Goal: Information Seeking & Learning: Learn about a topic

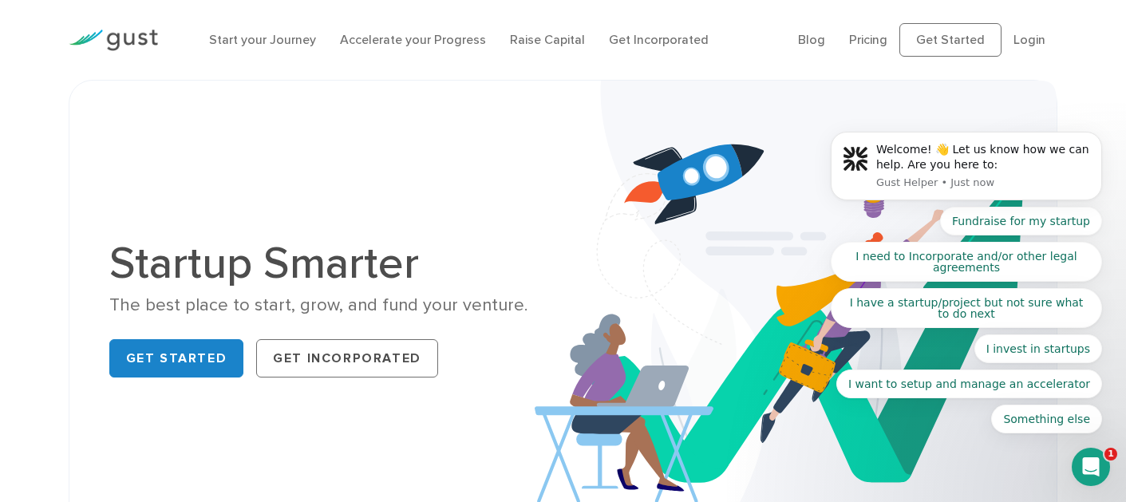
click at [1019, 44] on body "Welcome! 👋 Let us know how we can help. Are you here to: Gust Helper • Just now…" at bounding box center [966, 169] width 307 height 565
click at [1018, 42] on body "Welcome! 👋 Let us know how we can help. Are you here to: Gust Helper • Just now…" at bounding box center [966, 169] width 307 height 565
click at [596, 61] on div "Start your Journey Accelerate your Progress Raise Capital Get Incorporated" at bounding box center [492, 39] width 590 height 51
click at [1016, 42] on body "Welcome! 👋 Let us know how we can help. Are you here to: Gust Helper • Just now…" at bounding box center [966, 169] width 307 height 565
click at [151, 41] on img at bounding box center [113, 41] width 89 height 22
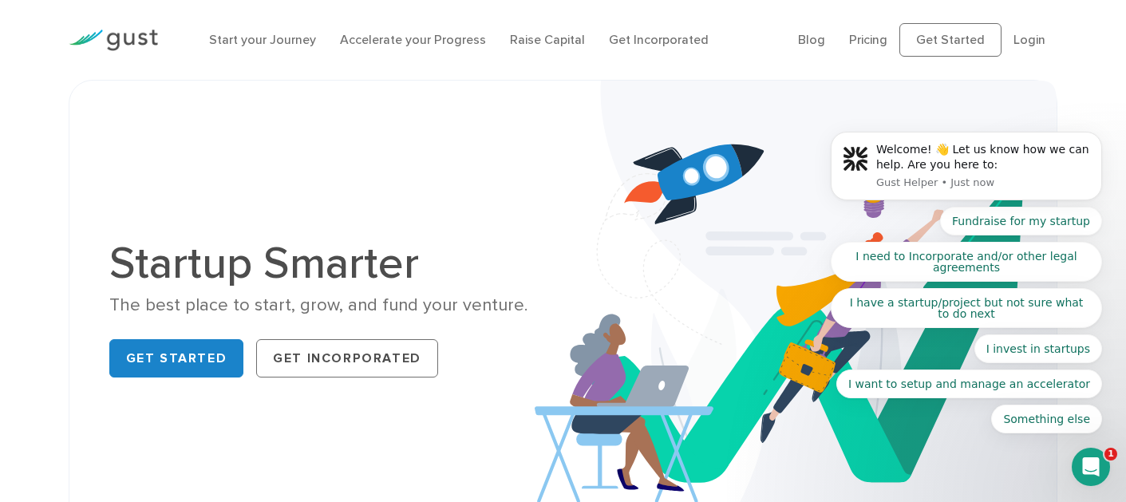
click at [1011, 42] on body "Welcome! 👋 Let us know how we can help. Are you here to: Gust Helper • Just now…" at bounding box center [966, 170] width 307 height 564
click at [1021, 42] on body "Welcome! 👋 Let us know how we can help. Are you here to: Gust Helper • Just now…" at bounding box center [966, 169] width 307 height 565
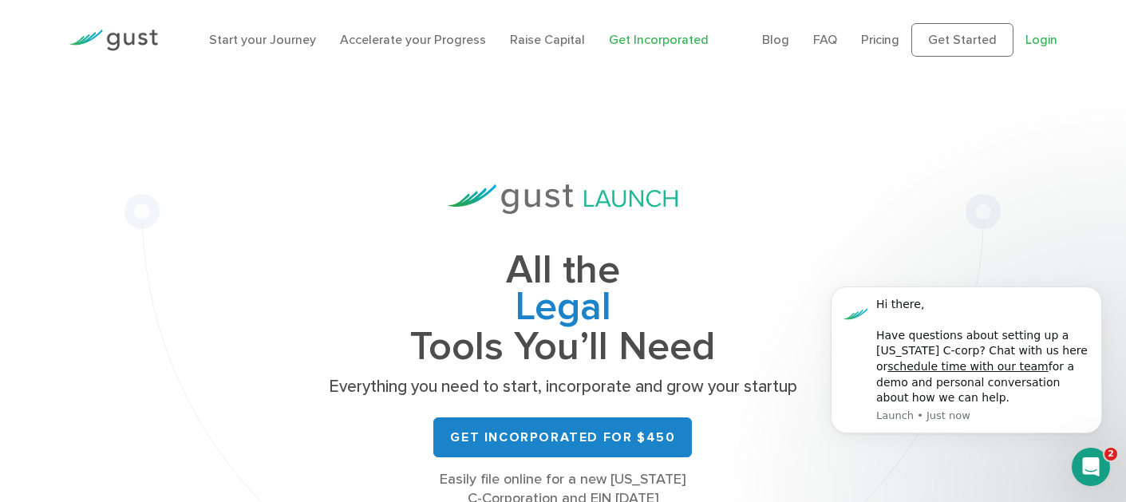
click at [1042, 42] on link "Login" at bounding box center [1042, 39] width 32 height 15
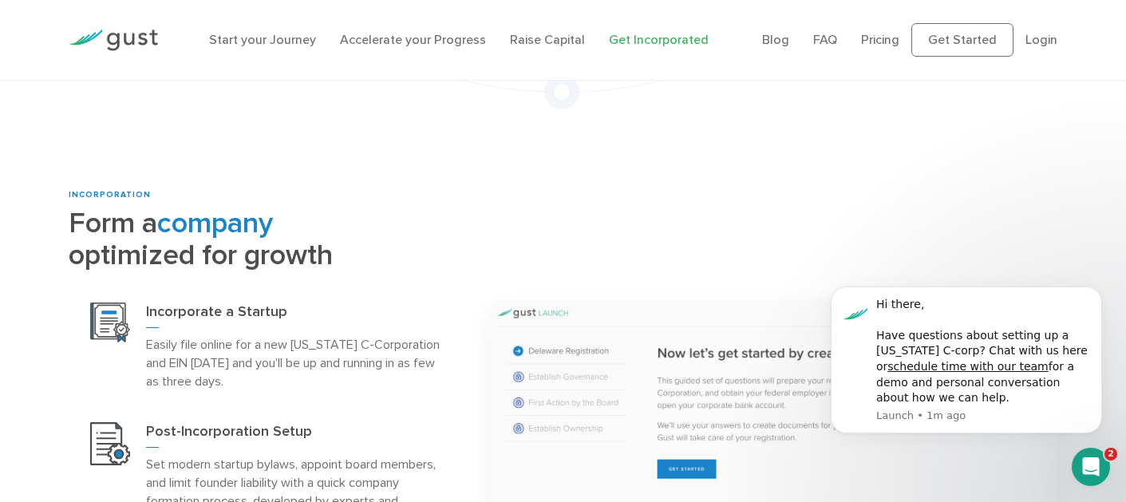
scroll to position [546, 0]
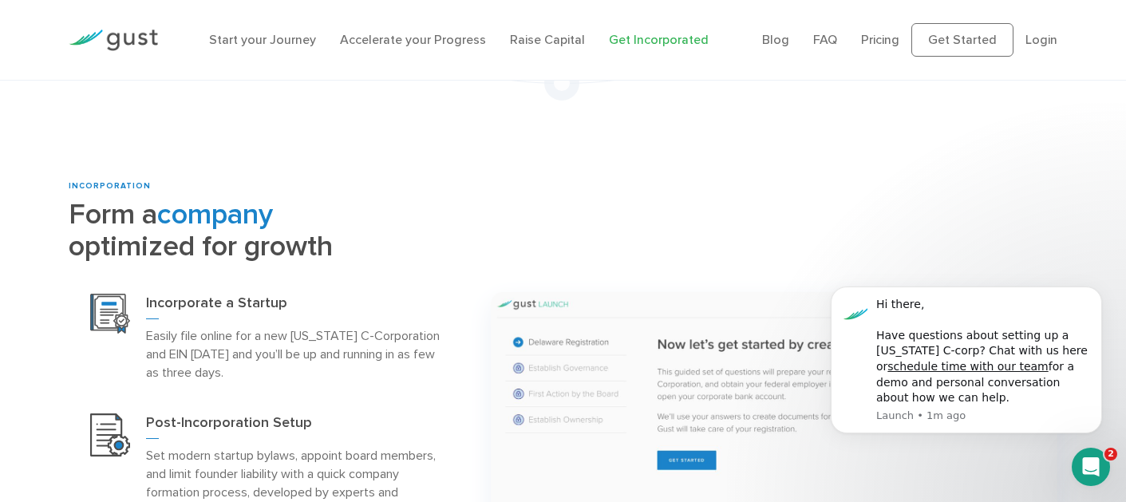
click at [1057, 48] on li "Login" at bounding box center [1042, 39] width 32 height 19
click at [1043, 43] on link "Login" at bounding box center [1042, 39] width 32 height 15
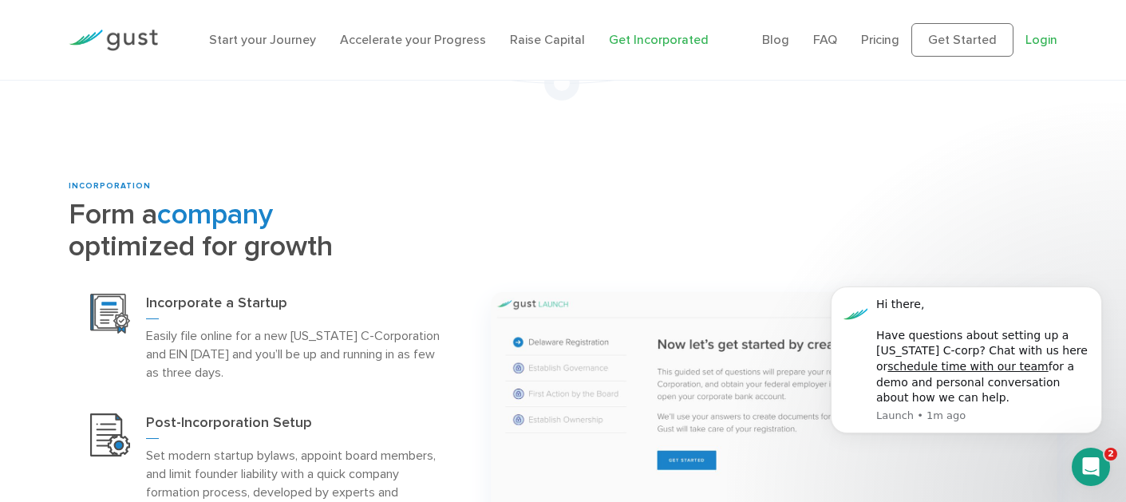
click at [1043, 43] on link "Login" at bounding box center [1042, 39] width 32 height 15
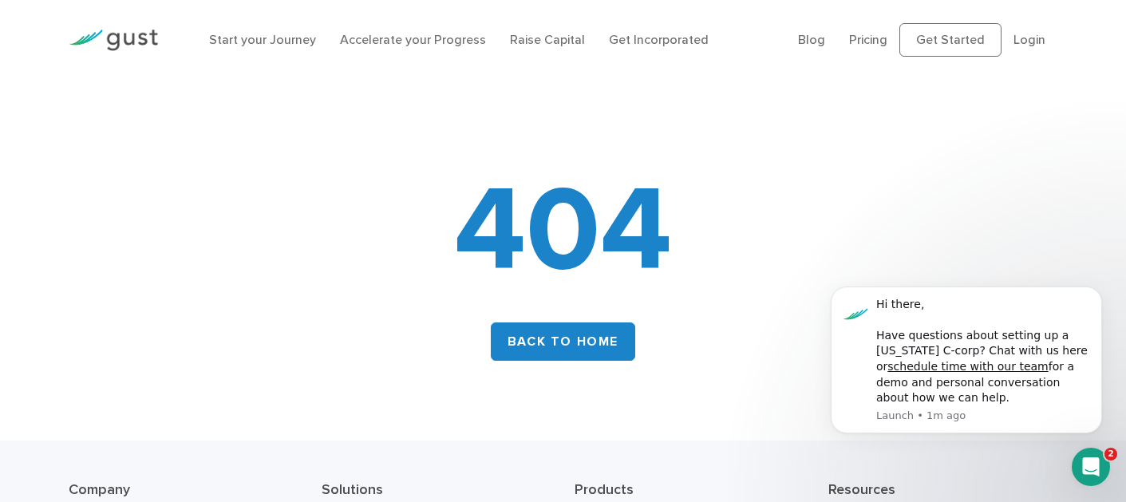
click at [1032, 30] on li "Login" at bounding box center [1030, 39] width 32 height 19
click at [1027, 44] on link "Login" at bounding box center [1030, 39] width 32 height 15
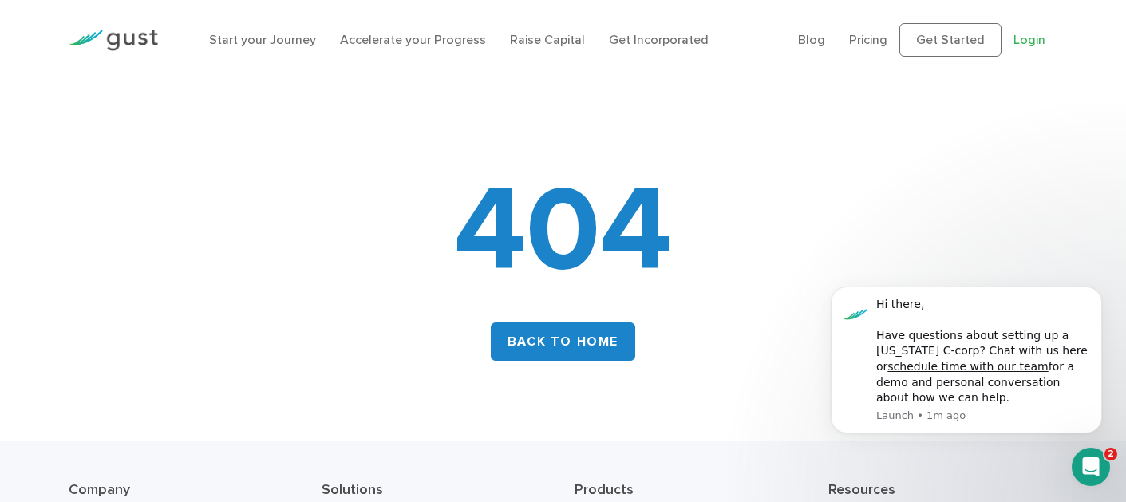
click at [1027, 44] on link "Login" at bounding box center [1030, 39] width 32 height 15
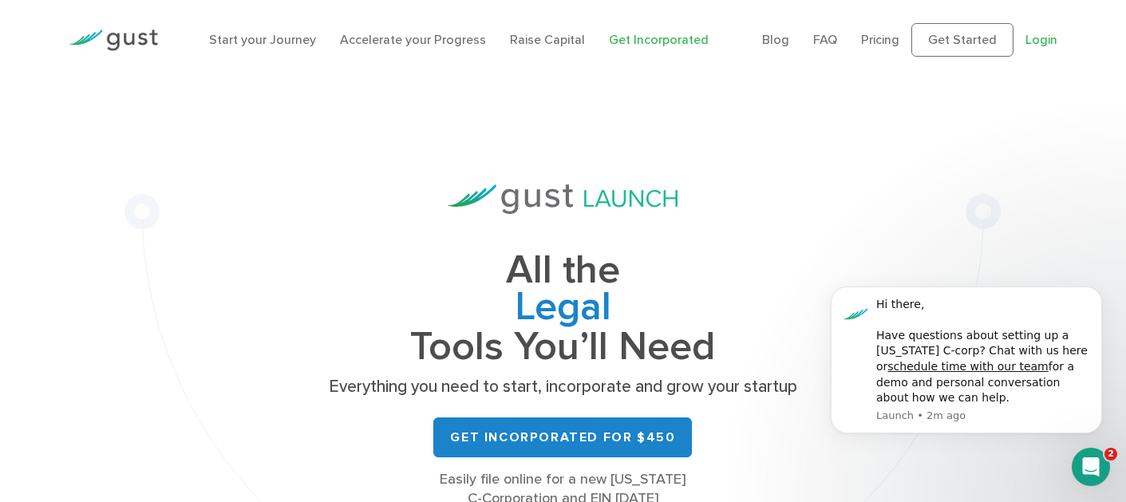
click at [1040, 44] on link "Login" at bounding box center [1042, 39] width 32 height 15
click at [1035, 41] on link "Login" at bounding box center [1042, 39] width 32 height 15
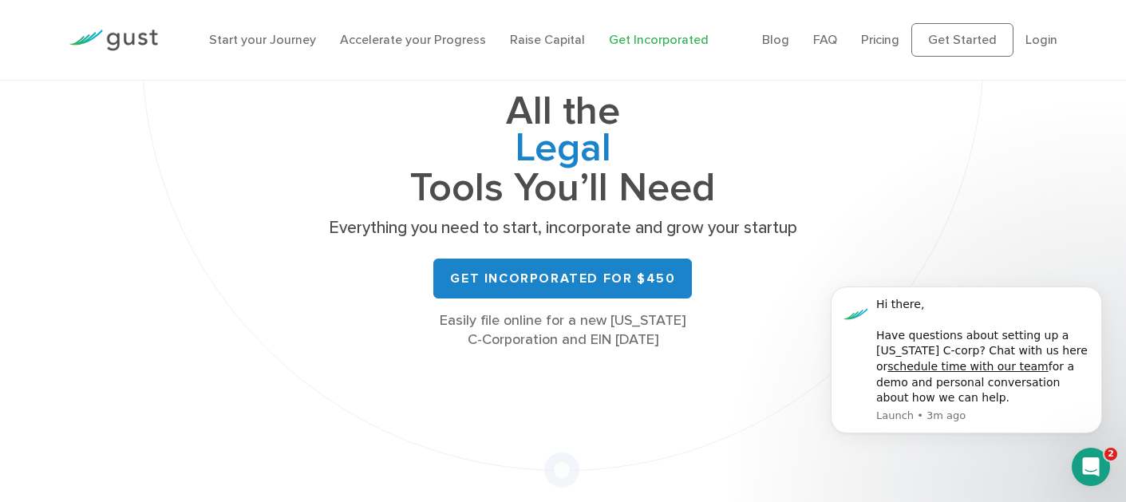
scroll to position [136, 0]
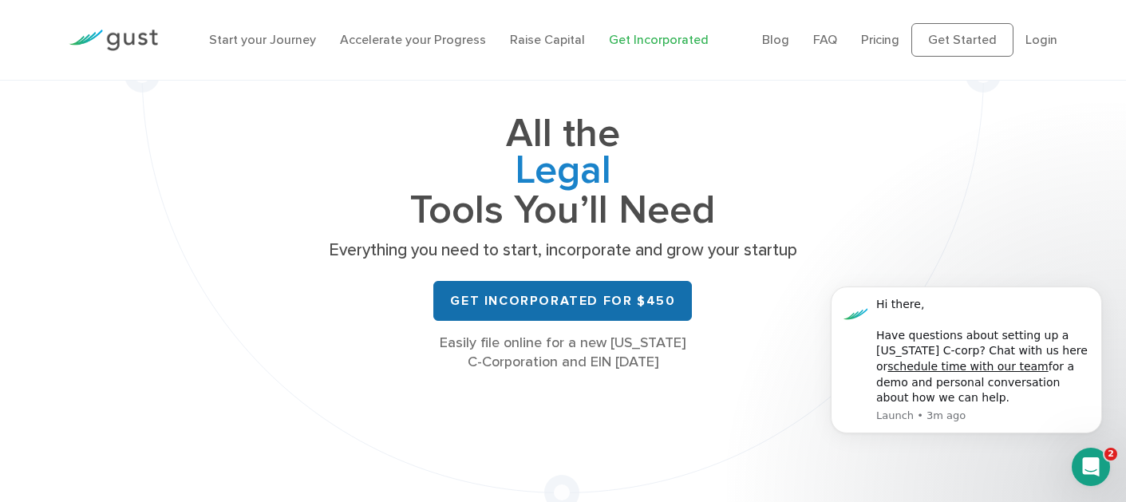
click at [504, 318] on link "Get Incorporated for $450" at bounding box center [562, 301] width 259 height 40
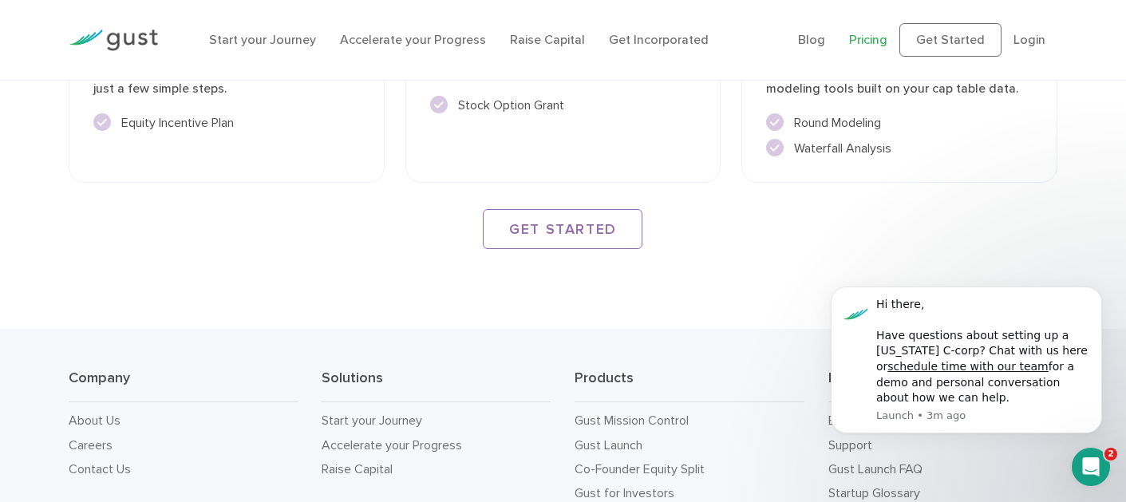
scroll to position [2248, 0]
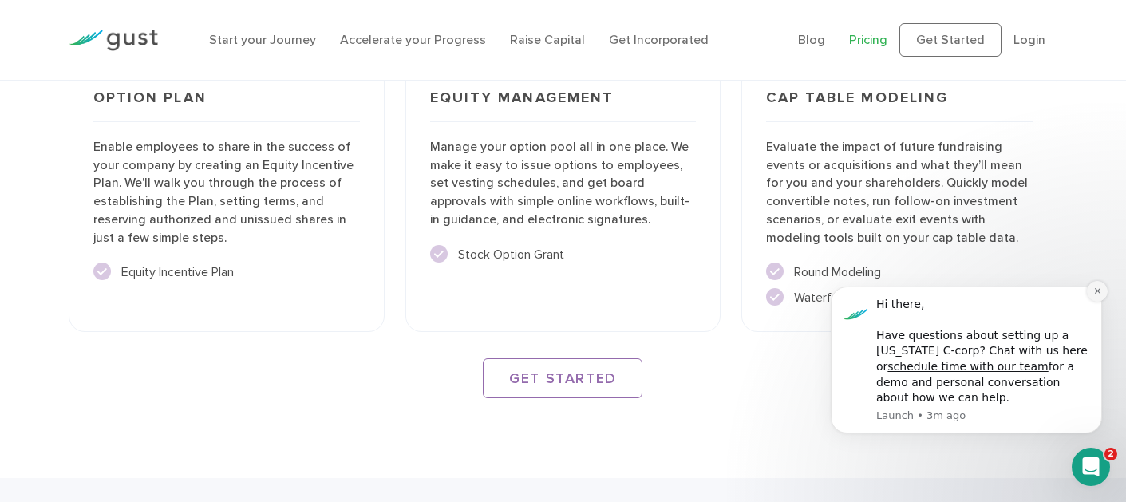
click at [1098, 289] on icon "Dismiss notification" at bounding box center [1097, 291] width 6 height 6
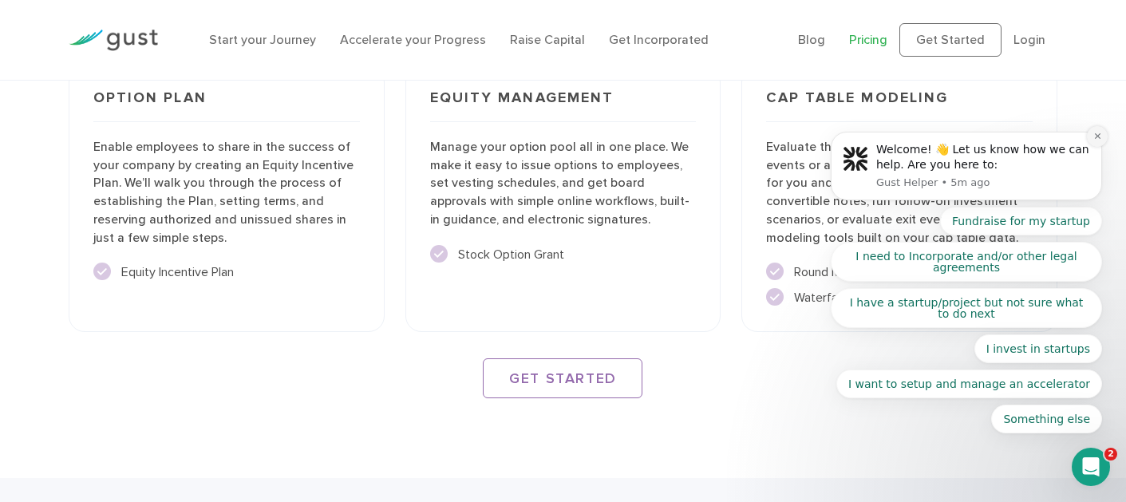
click at [1096, 134] on icon "Dismiss notification" at bounding box center [1097, 136] width 6 height 6
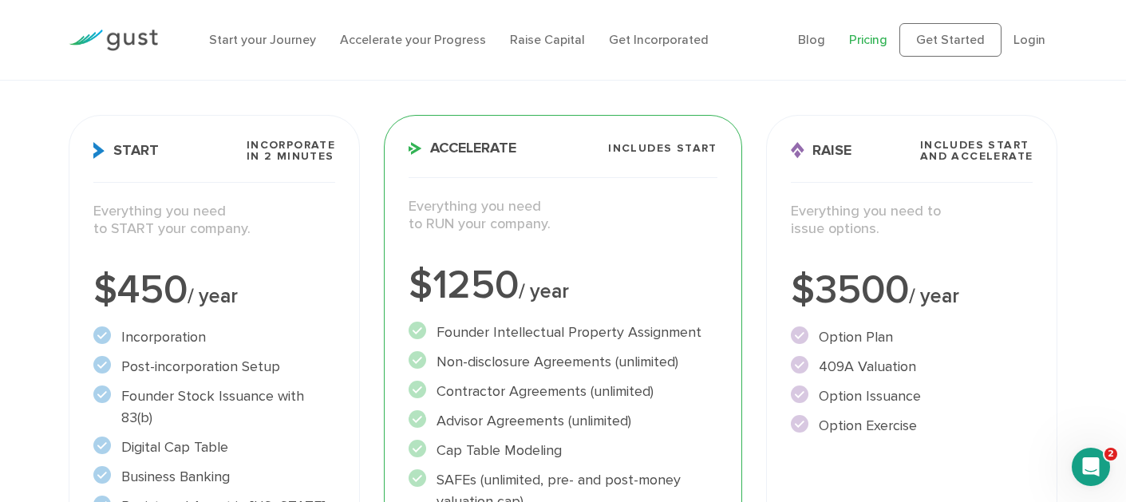
scroll to position [0, 0]
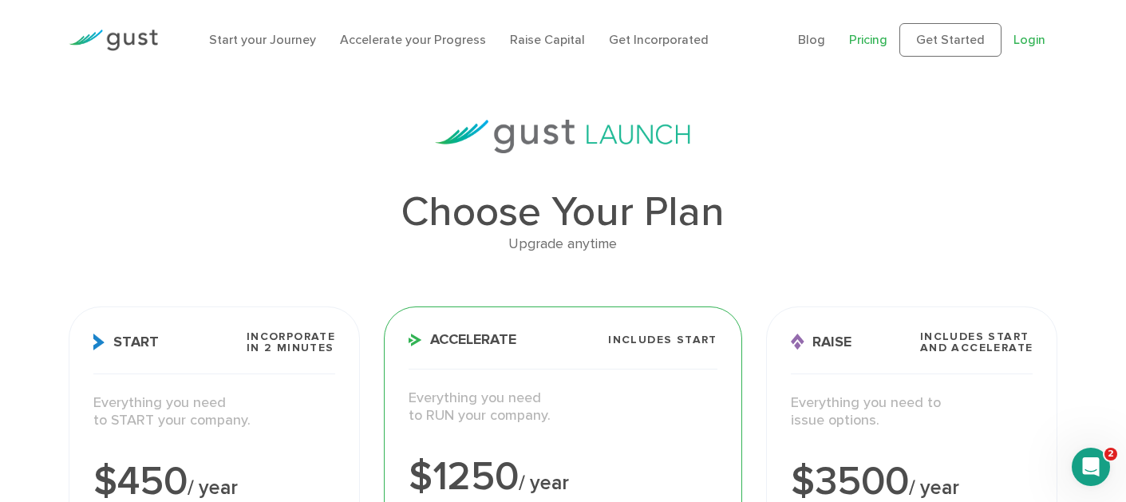
click at [1031, 45] on link "Login" at bounding box center [1030, 39] width 32 height 15
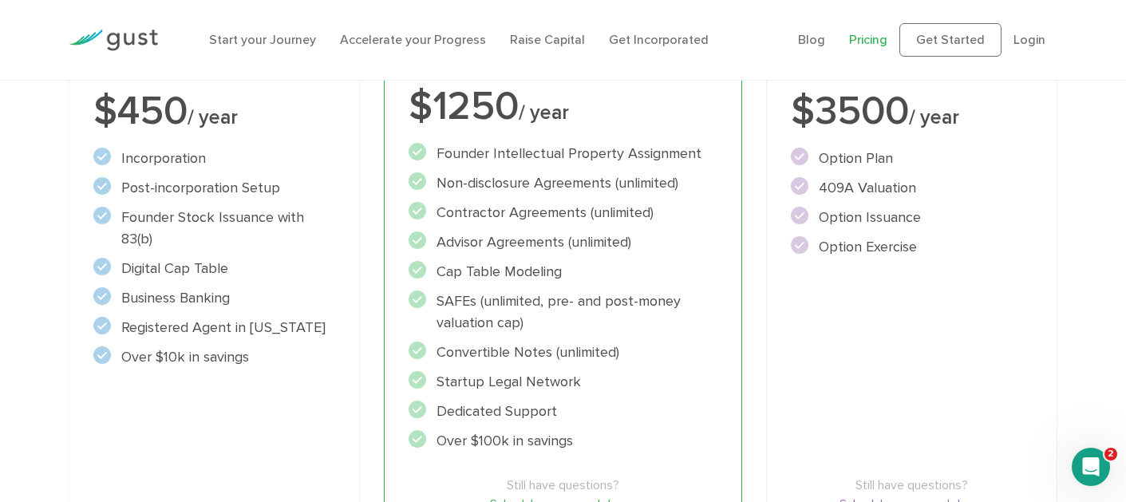
scroll to position [374, 0]
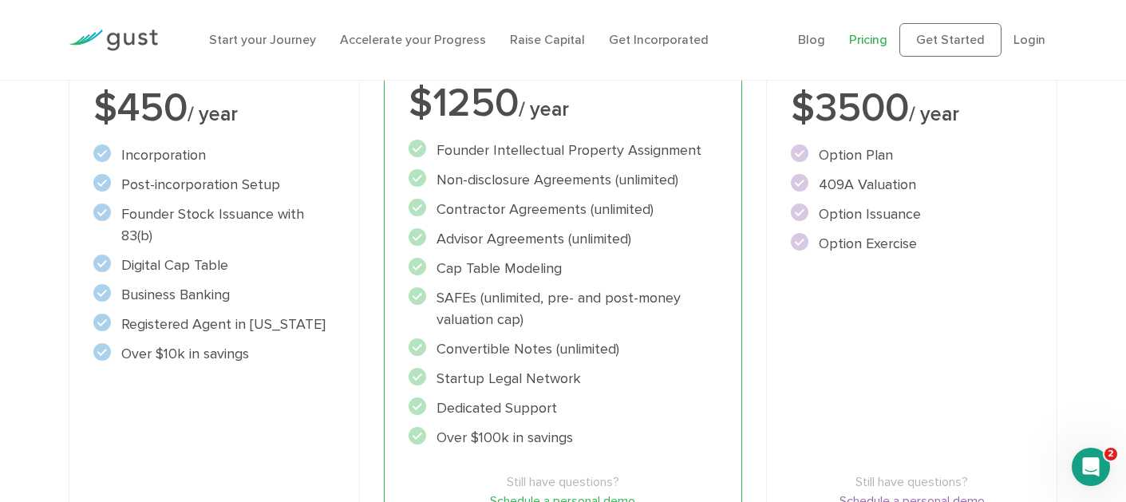
drag, startPoint x: 561, startPoint y: 269, endPoint x: 437, endPoint y: 271, distance: 123.7
click at [437, 271] on li "Cap Table Modeling" at bounding box center [563, 269] width 309 height 22
click at [574, 384] on li "Startup Legal Network" at bounding box center [563, 379] width 309 height 22
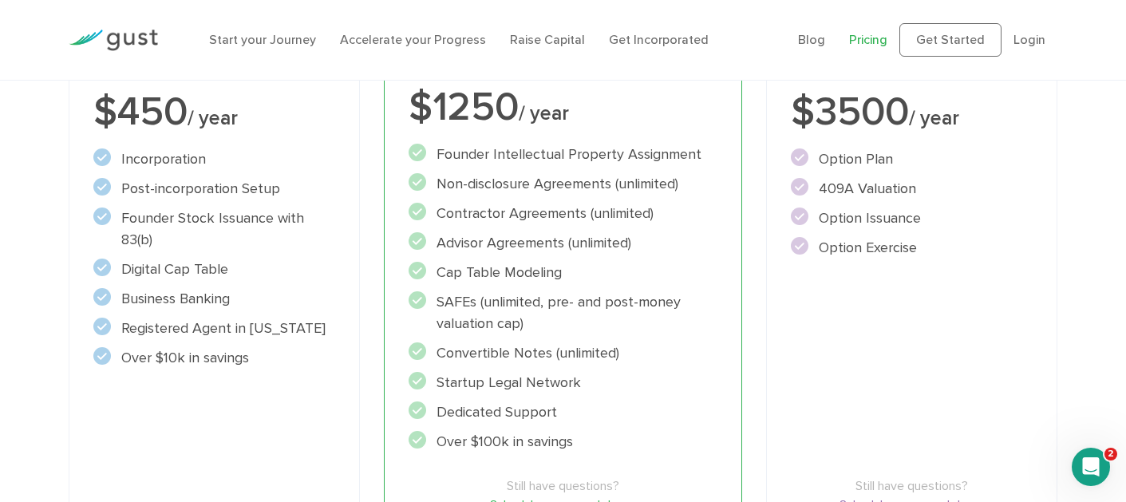
drag, startPoint x: 634, startPoint y: 349, endPoint x: 439, endPoint y: 351, distance: 194.8
click at [439, 351] on li "Convertible Notes (unlimited)" at bounding box center [563, 353] width 309 height 22
click at [469, 352] on li "Convertible Notes (unlimited)" at bounding box center [563, 353] width 309 height 22
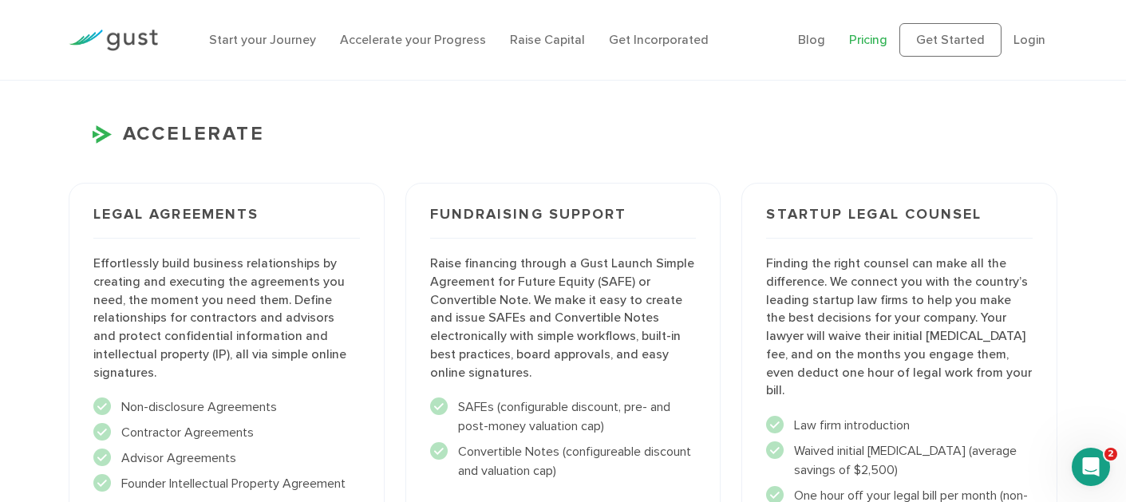
scroll to position [1661, 0]
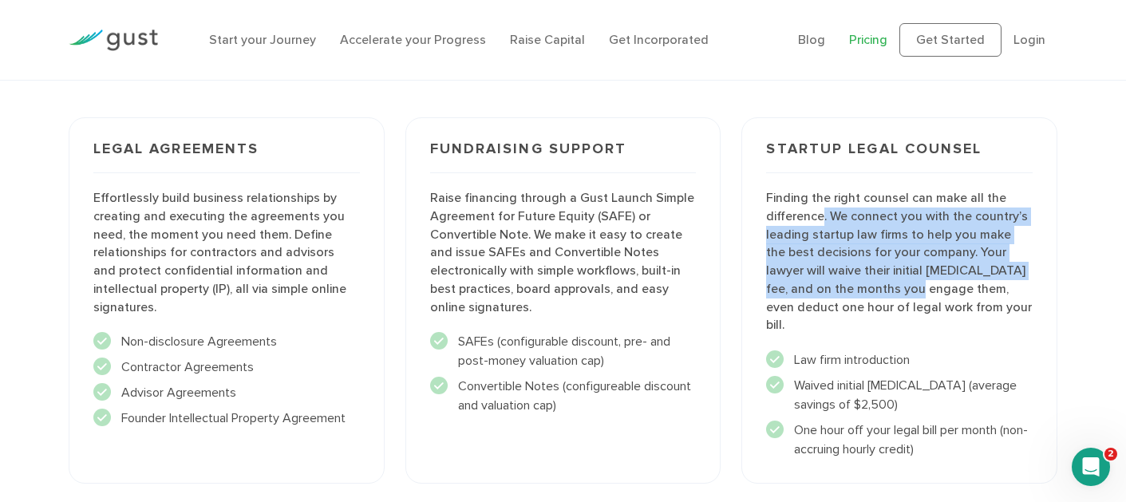
drag, startPoint x: 824, startPoint y: 218, endPoint x: 871, endPoint y: 296, distance: 91.3
click at [871, 296] on p "Finding the right counsel can make all the difference. We connect you with the …" at bounding box center [899, 261] width 267 height 145
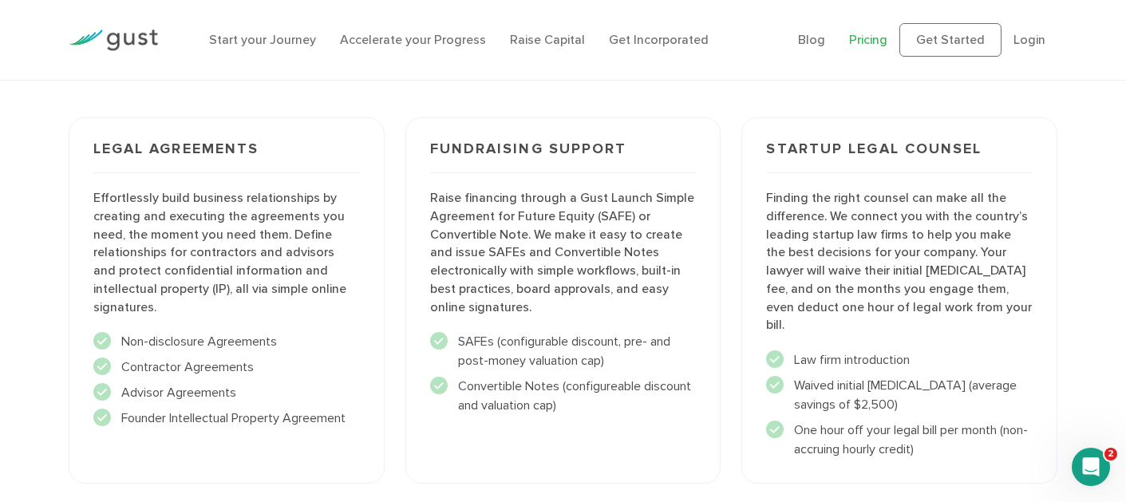
click at [874, 304] on p "Finding the right counsel can make all the difference. We connect you with the …" at bounding box center [899, 261] width 267 height 145
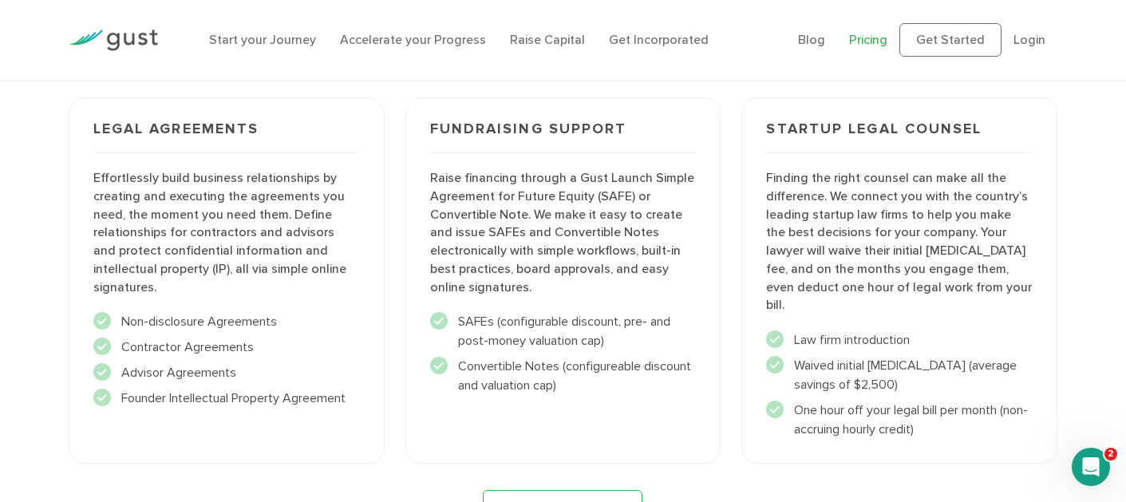
scroll to position [1689, 0]
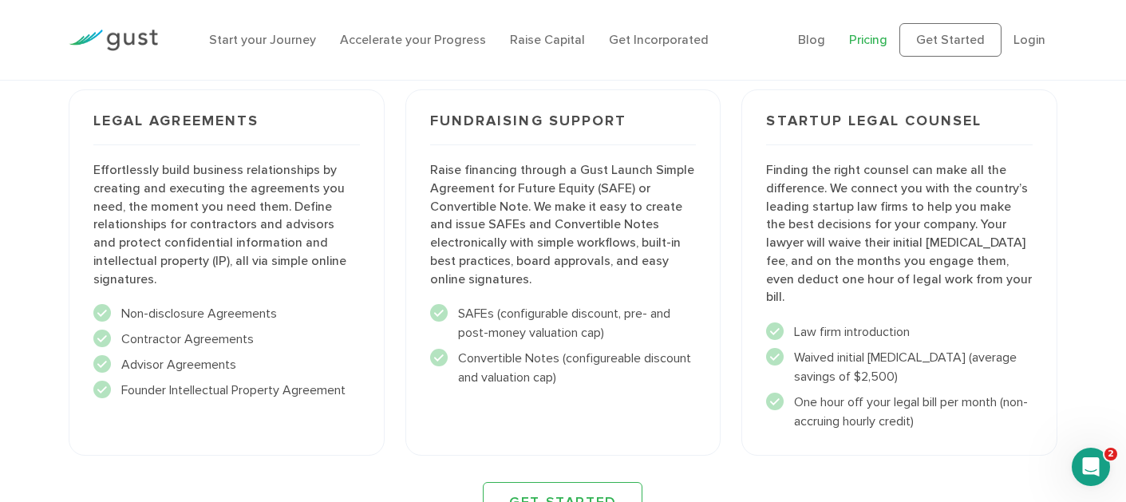
drag, startPoint x: 929, startPoint y: 318, endPoint x: 813, endPoint y: 318, distance: 115.7
click at [813, 322] on li "Law firm introduction" at bounding box center [899, 331] width 267 height 19
drag, startPoint x: 789, startPoint y: 337, endPoint x: 853, endPoint y: 371, distance: 72.5
click at [853, 371] on ul "Law firm introduction" at bounding box center [899, 376] width 267 height 109
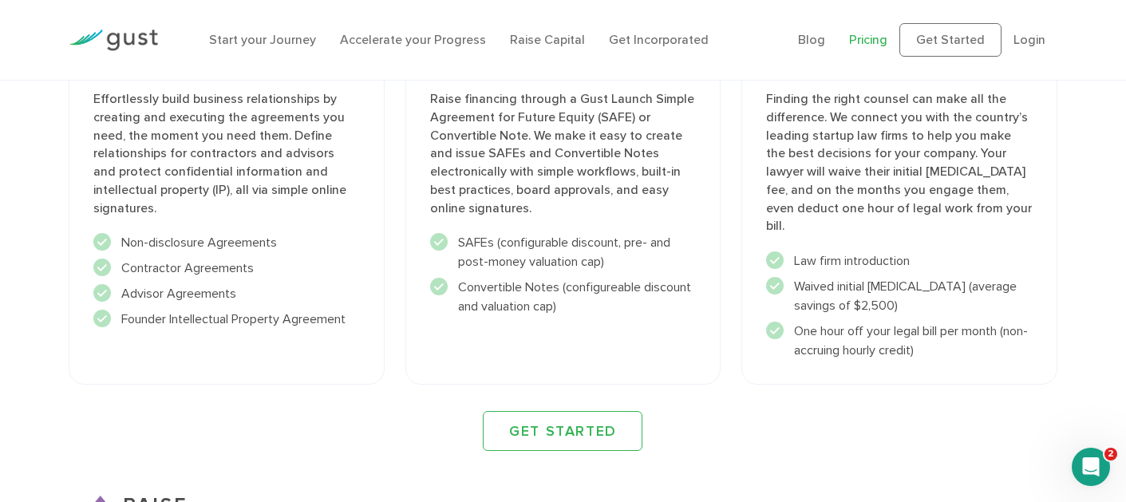
scroll to position [1819, 0]
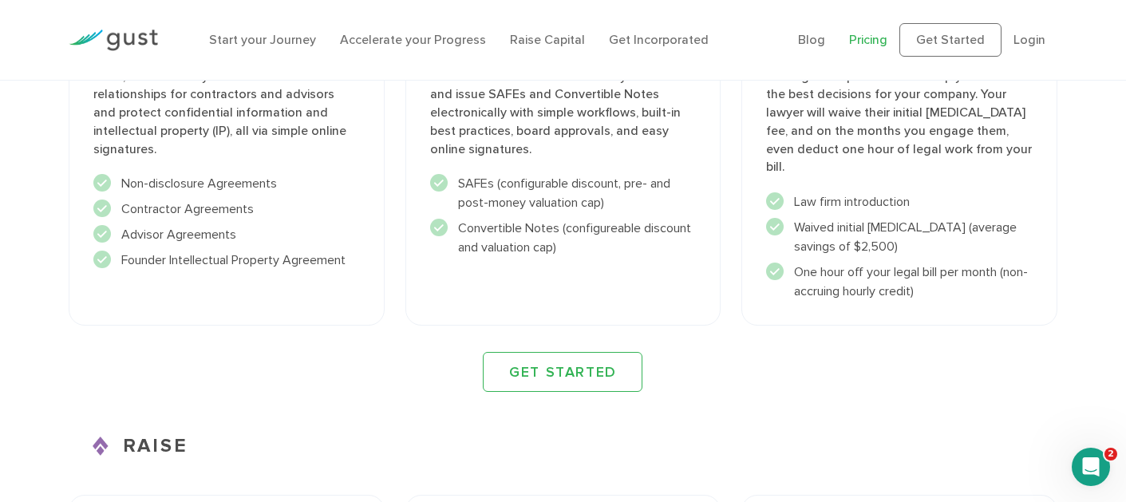
click at [837, 284] on div "Startup Legal Counsel Finding the right counsel can make all the difference. We…" at bounding box center [900, 142] width 316 height 366
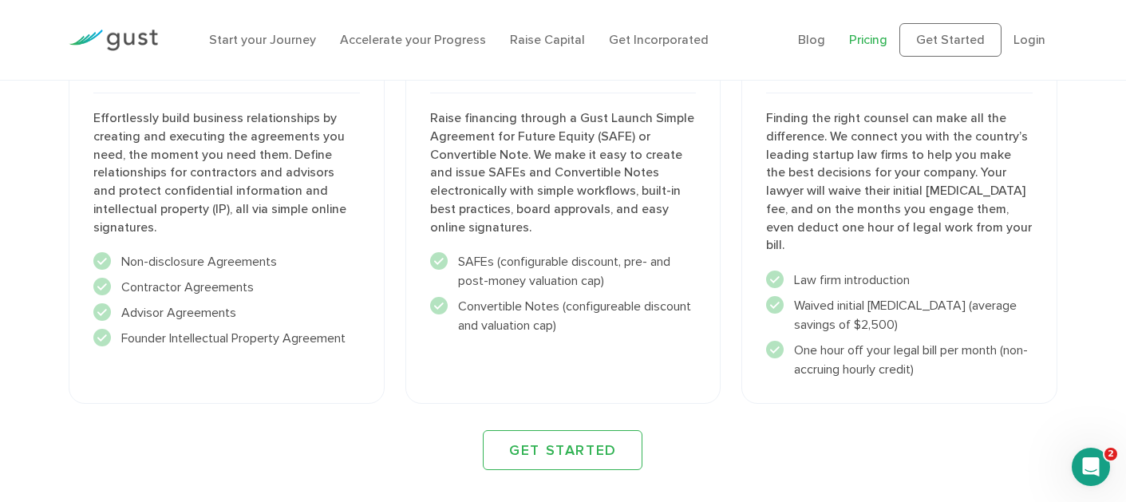
scroll to position [1728, 0]
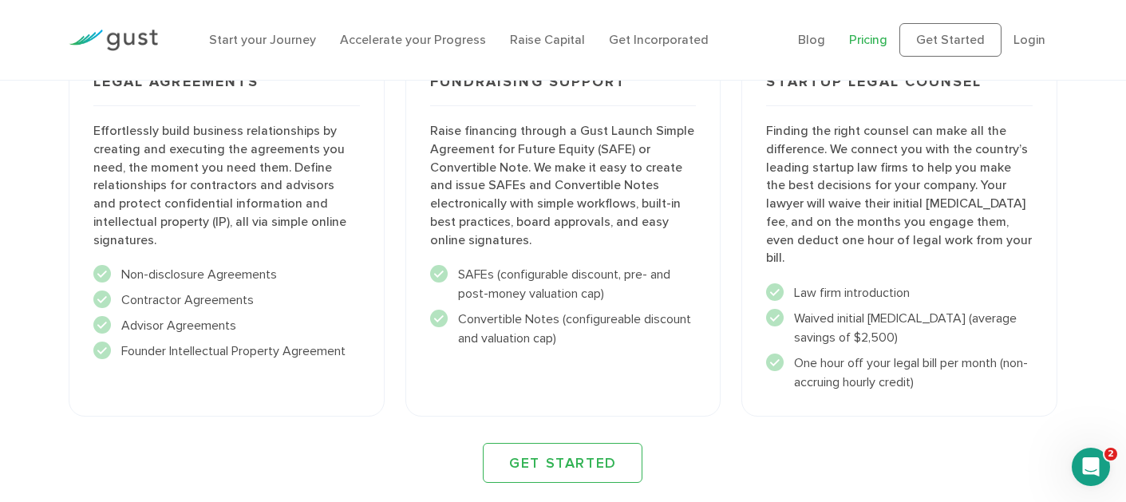
drag, startPoint x: 987, startPoint y: 279, endPoint x: 765, endPoint y: 134, distance: 265.2
click at [765, 134] on div "Startup Legal Counsel Finding the right counsel can make all the difference. We…" at bounding box center [900, 233] width 316 height 366
click at [766, 140] on p "Finding the right counsel can make all the difference. We connect you with the …" at bounding box center [899, 194] width 267 height 145
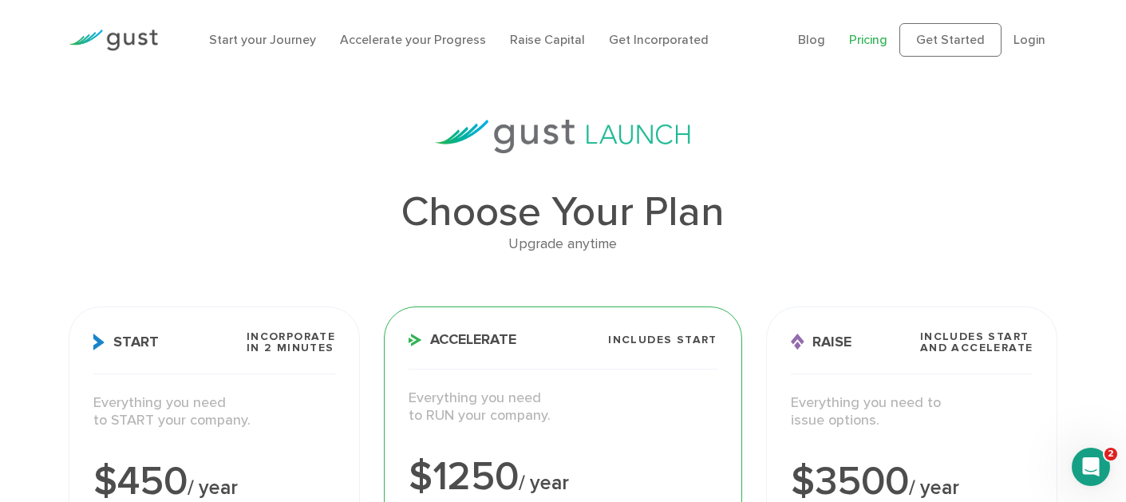
scroll to position [5, 0]
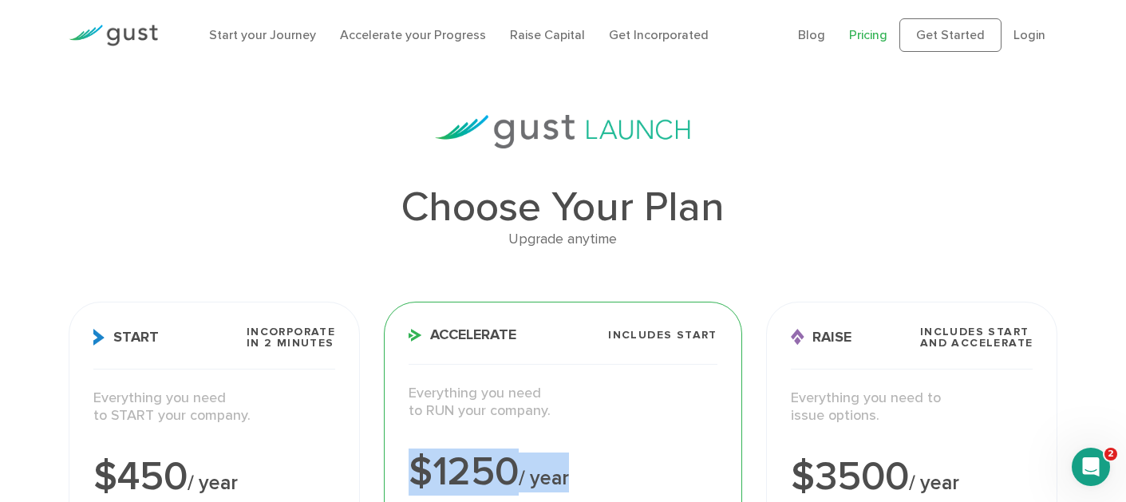
drag, startPoint x: 572, startPoint y: 471, endPoint x: 378, endPoint y: 481, distance: 194.2
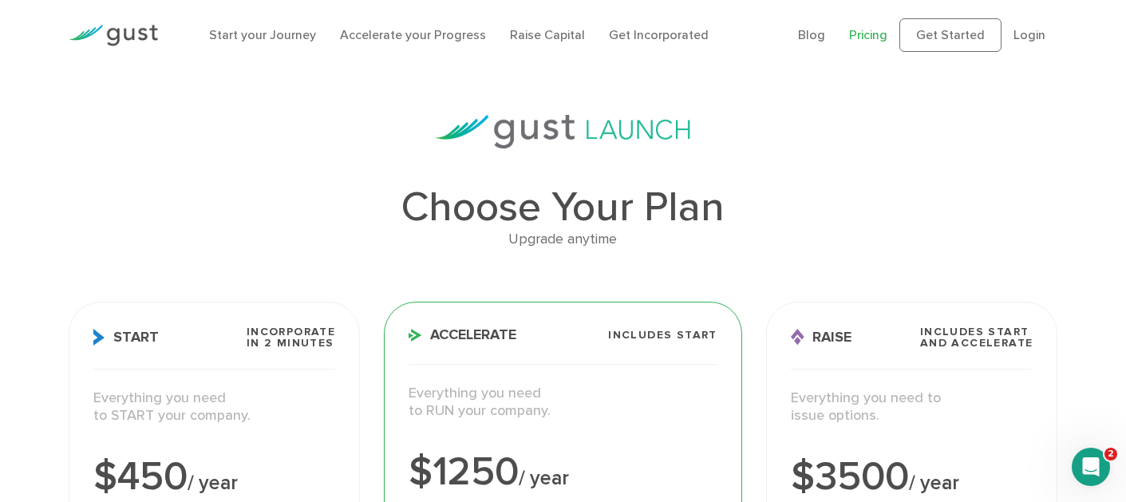
click at [424, 475] on div "$1250 / year" at bounding box center [563, 473] width 309 height 40
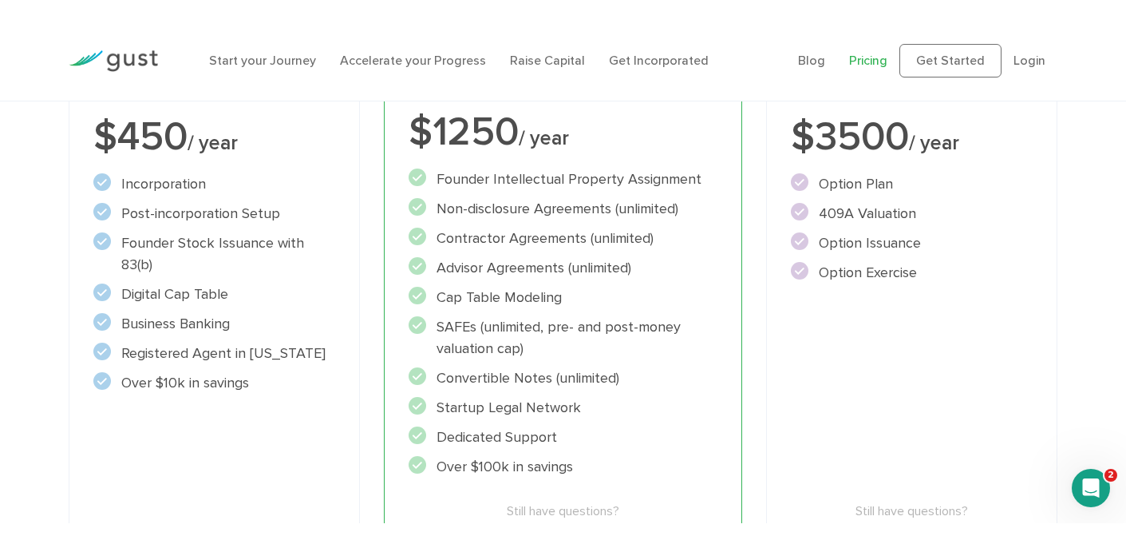
scroll to position [367, 0]
